Goal: Connect with others: Connect with others

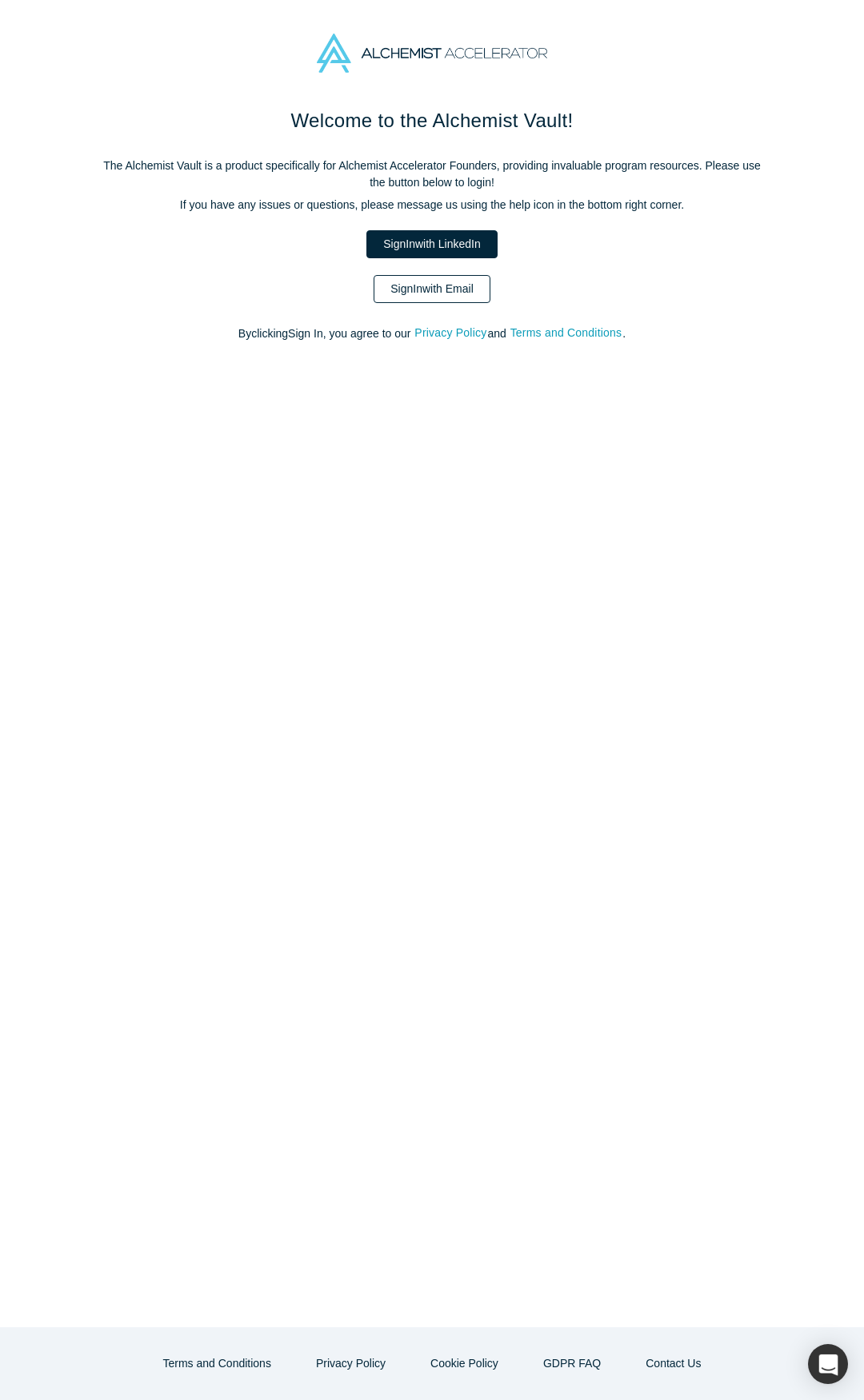
click at [426, 284] on link "Sign In with Email" at bounding box center [432, 288] width 117 height 28
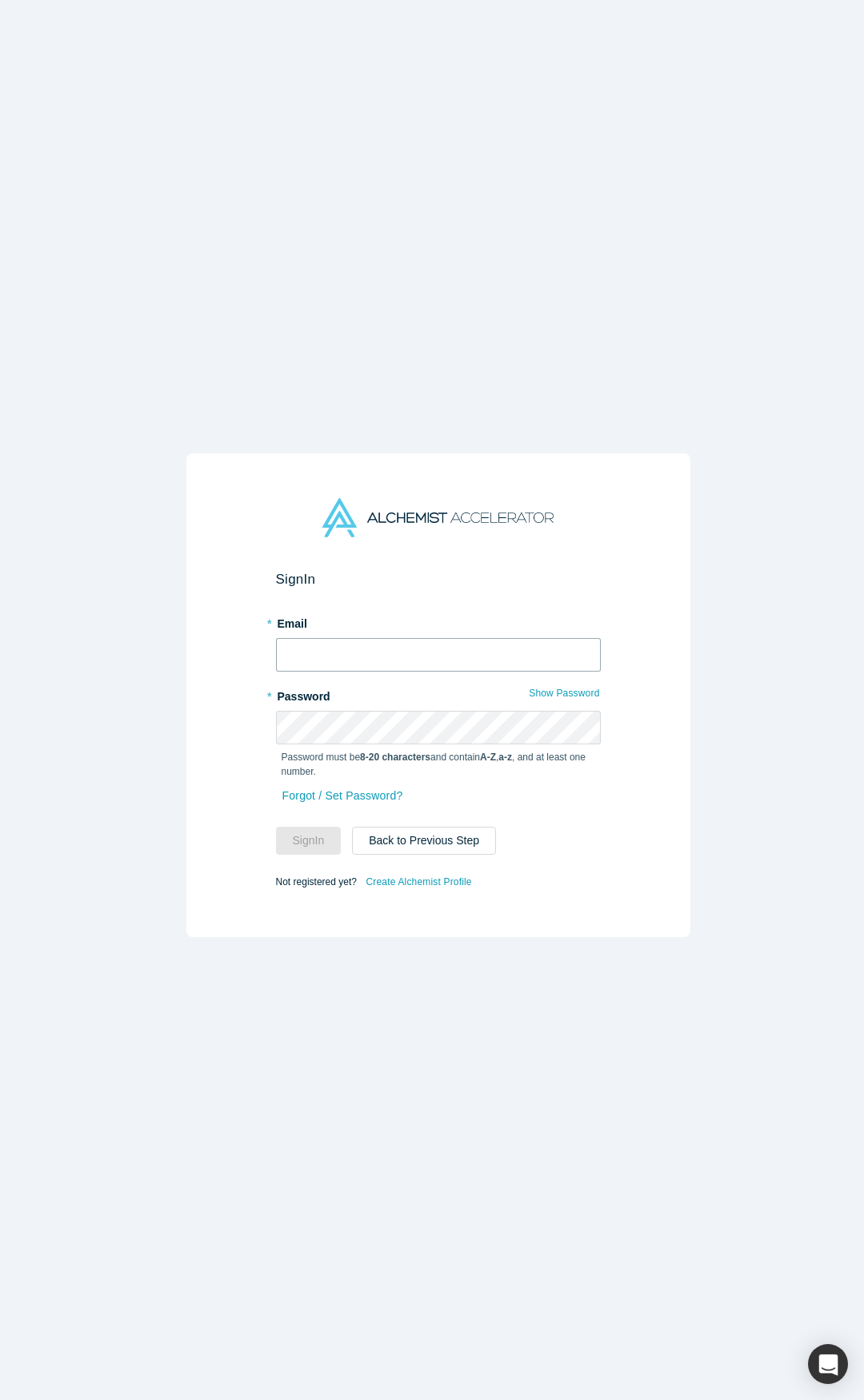
type input "[PERSON_NAME][EMAIL_ADDRESS][DOMAIN_NAME]"
click at [302, 827] on button "Sign In" at bounding box center [309, 840] width 66 height 28
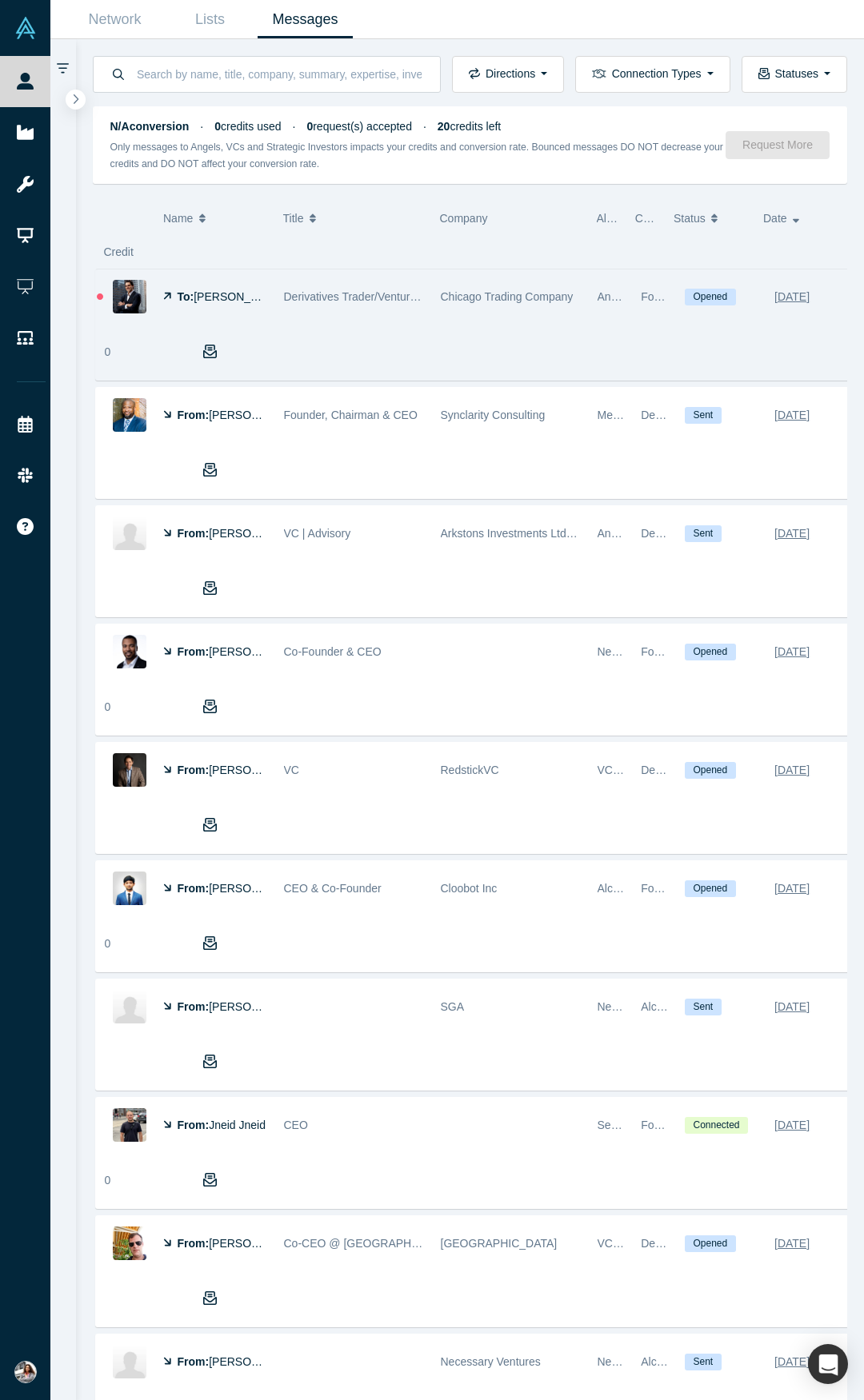
click at [123, 294] on img at bounding box center [129, 297] width 34 height 34
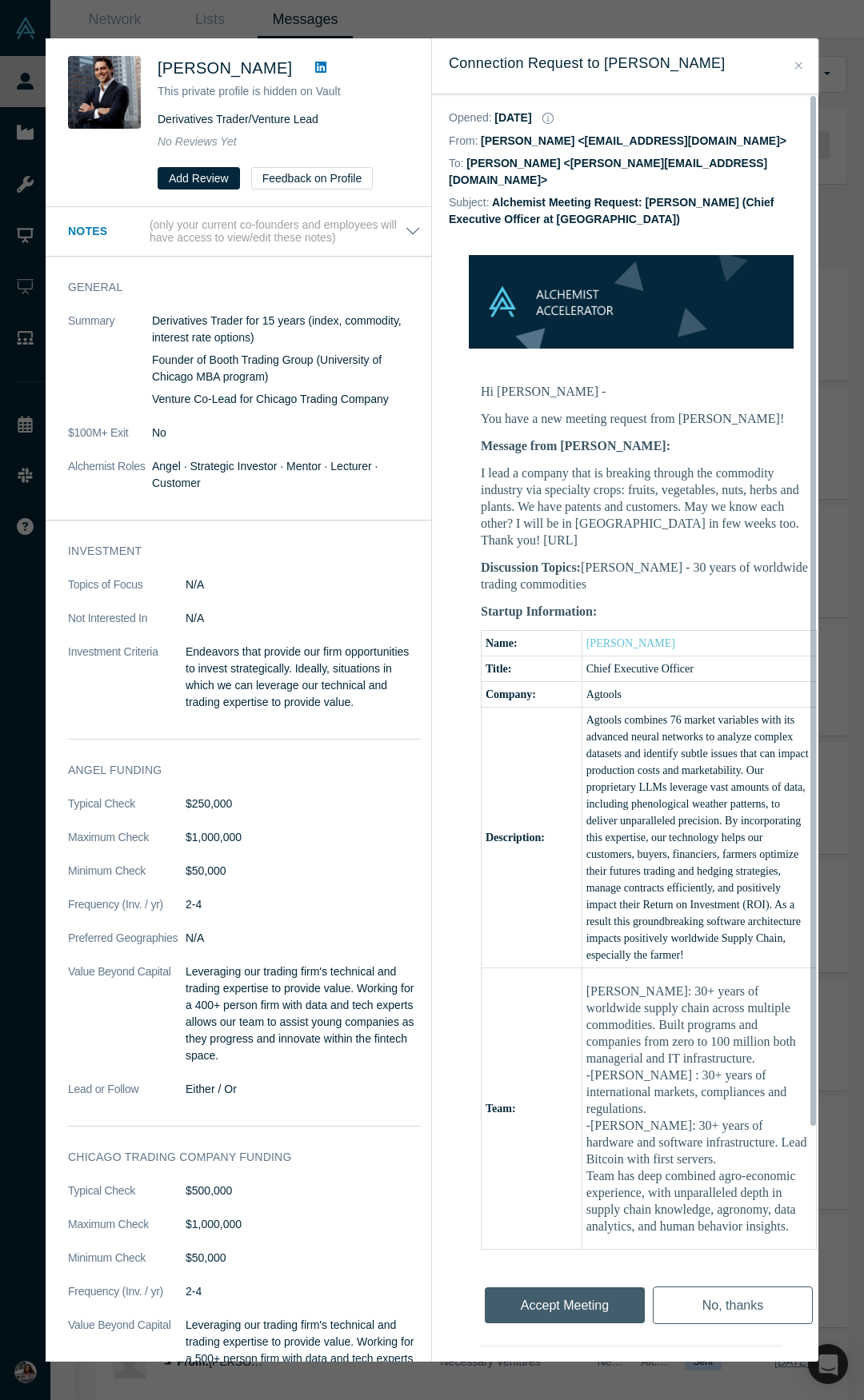
drag, startPoint x: 811, startPoint y: 1141, endPoint x: 798, endPoint y: 796, distance: 345.2
click at [798, 796] on div "Opened : [DATE] From: [PERSON_NAME] <[EMAIL_ADDRESS][DOMAIN_NAME]> To: [PERSON_…" at bounding box center [624, 728] width 386 height 1267
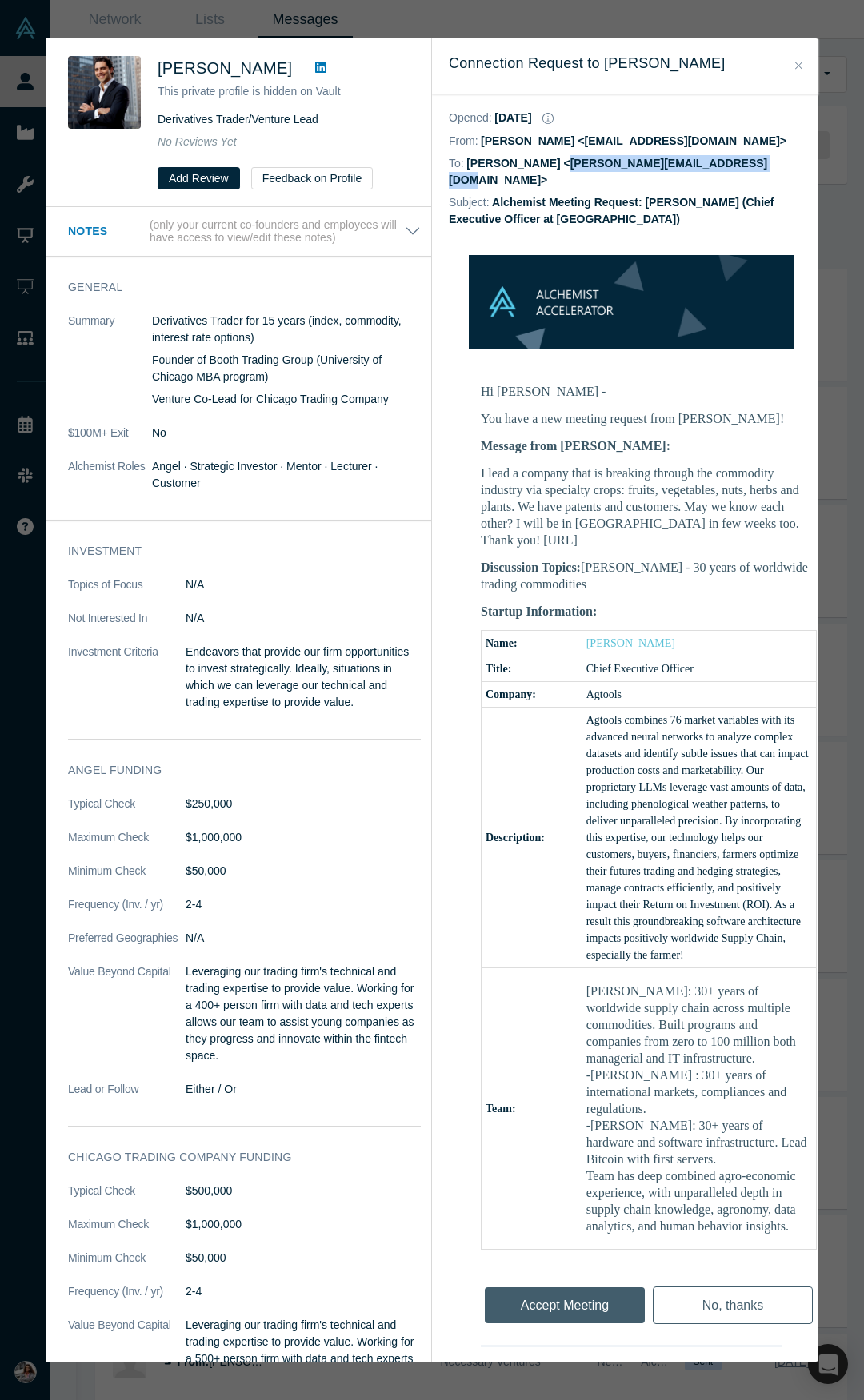
drag, startPoint x: 551, startPoint y: 165, endPoint x: 742, endPoint y: 160, distance: 191.1
click at [742, 160] on dd "[PERSON_NAME] <[PERSON_NAME][EMAIL_ADDRESS][DOMAIN_NAME]>" at bounding box center [607, 171] width 318 height 29
copy dd "[PERSON_NAME][EMAIL_ADDRESS][DOMAIN_NAME]"
